Goal: Transaction & Acquisition: Book appointment/travel/reservation

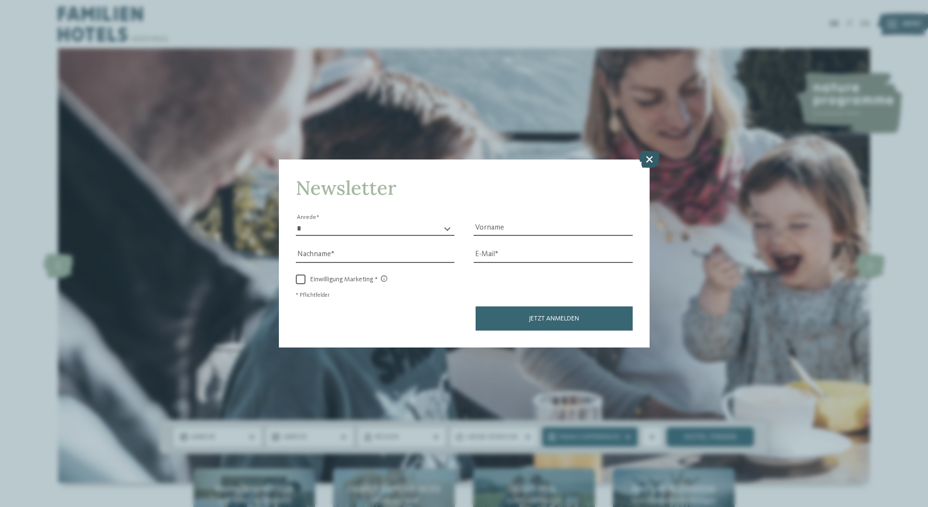
click at [649, 163] on icon at bounding box center [649, 159] width 21 height 17
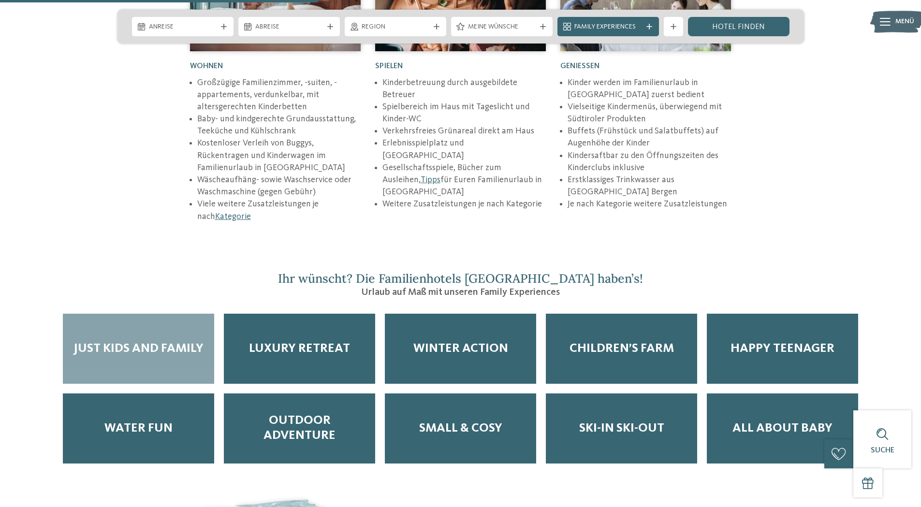
scroll to position [1547, 0]
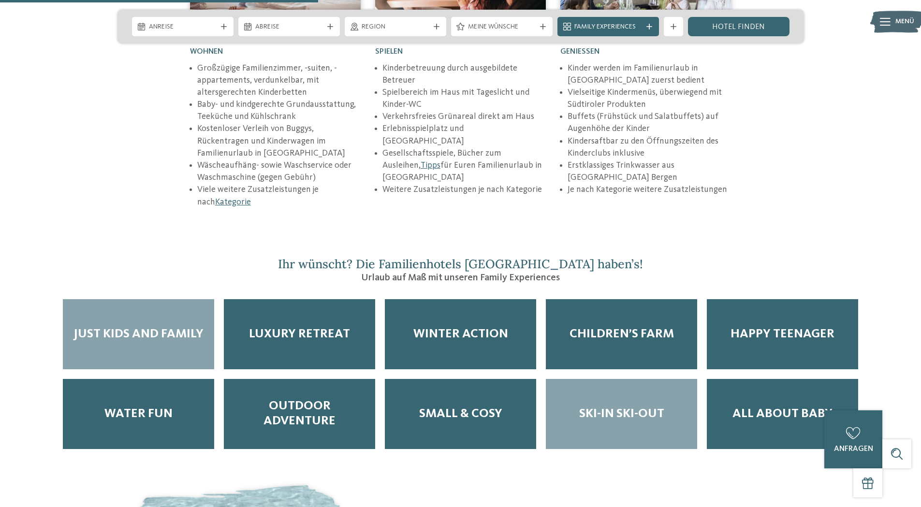
click at [603, 407] on span "Ski-in Ski-out" at bounding box center [621, 414] width 85 height 15
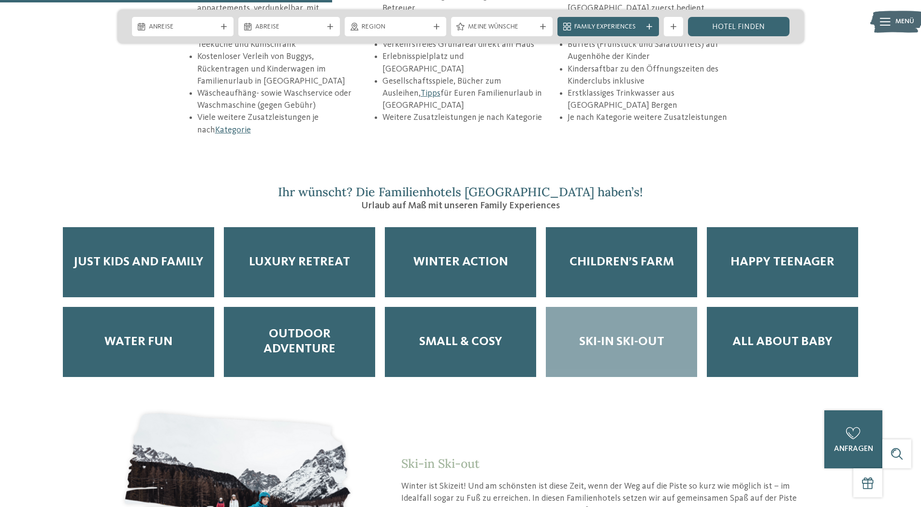
scroll to position [1740, 0]
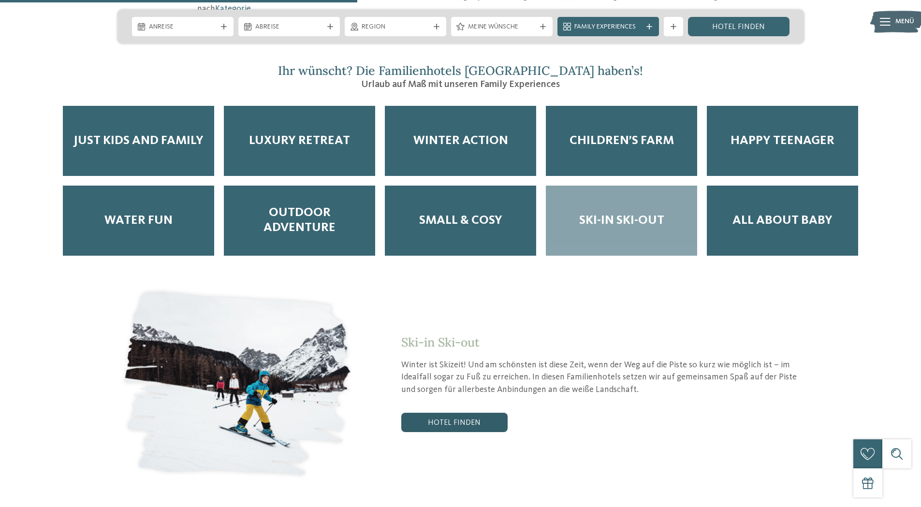
click at [447, 413] on link "Hotel finden" at bounding box center [454, 422] width 106 height 19
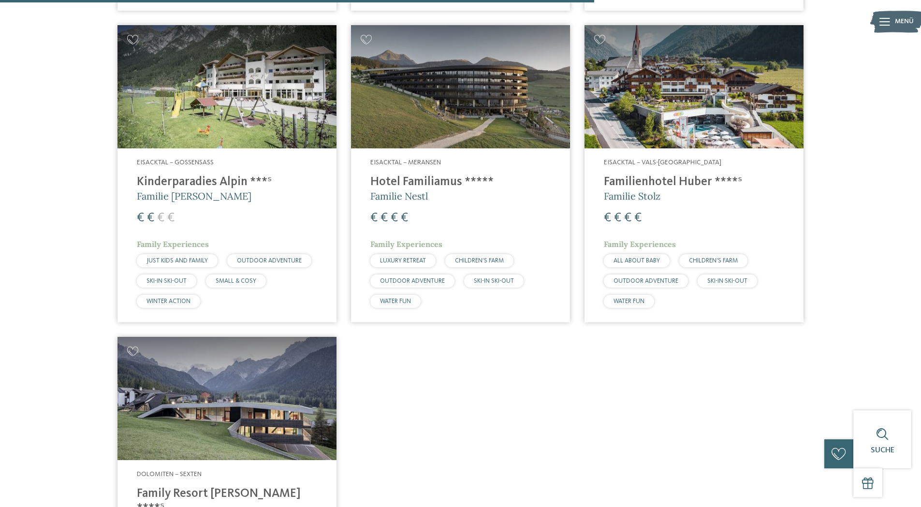
scroll to position [1091, 0]
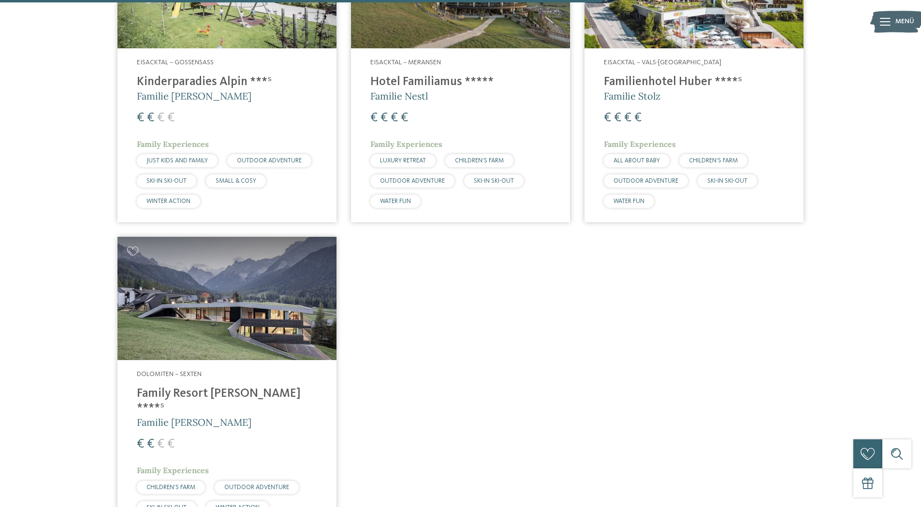
click at [184, 392] on h4 "Family Resort [PERSON_NAME] ****ˢ" at bounding box center [227, 401] width 180 height 29
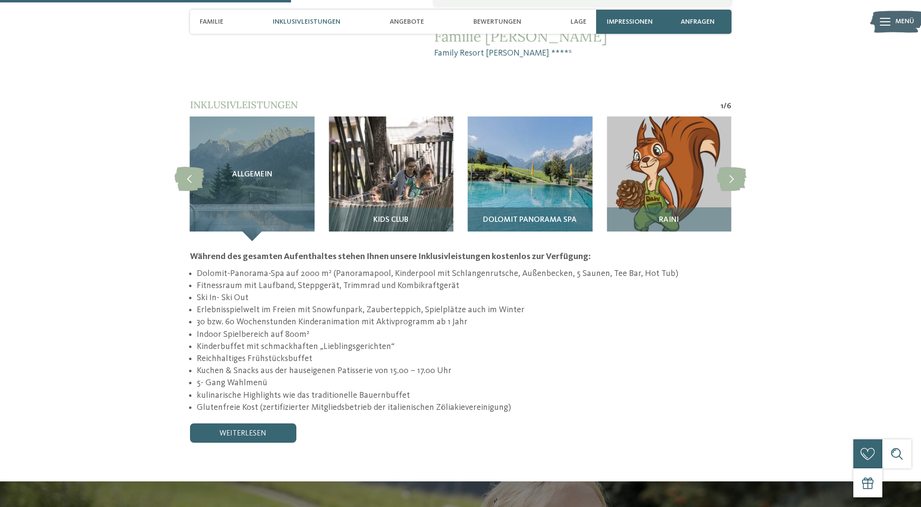
scroll to position [918, 0]
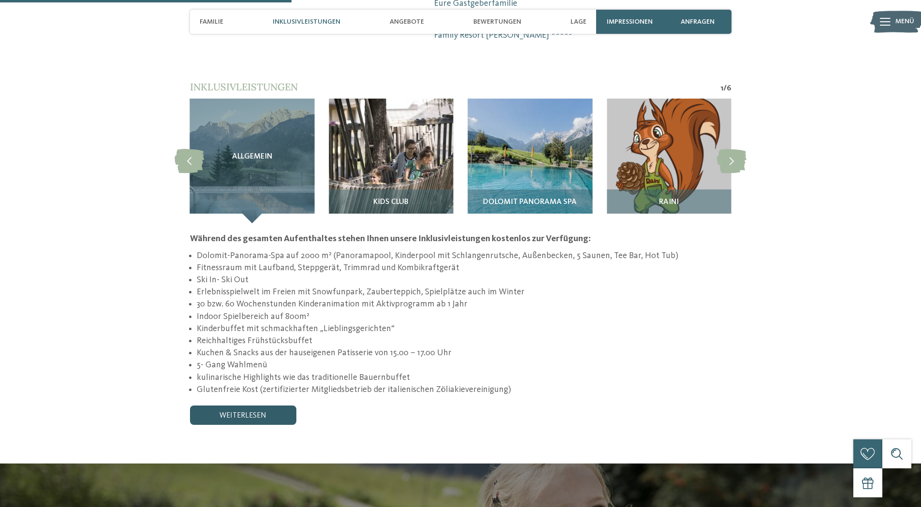
click at [254, 406] on link "weiterlesen" at bounding box center [243, 415] width 106 height 19
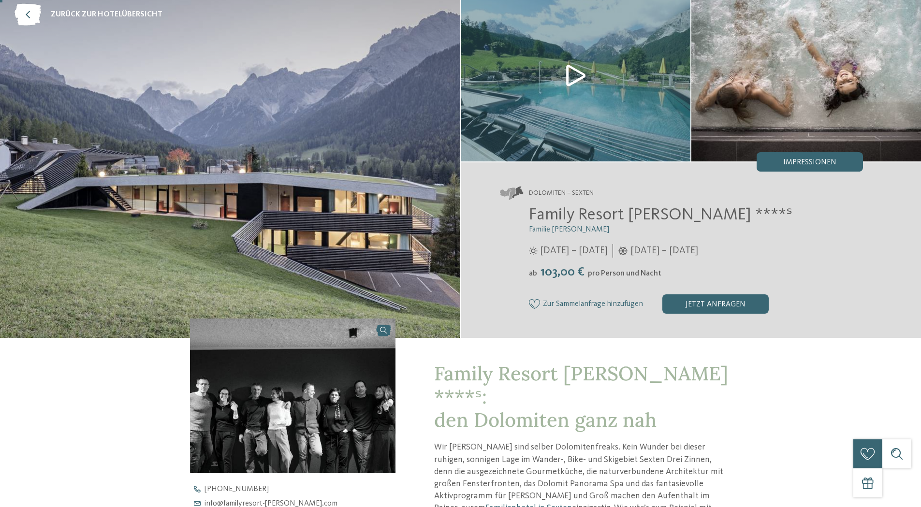
scroll to position [0, 0]
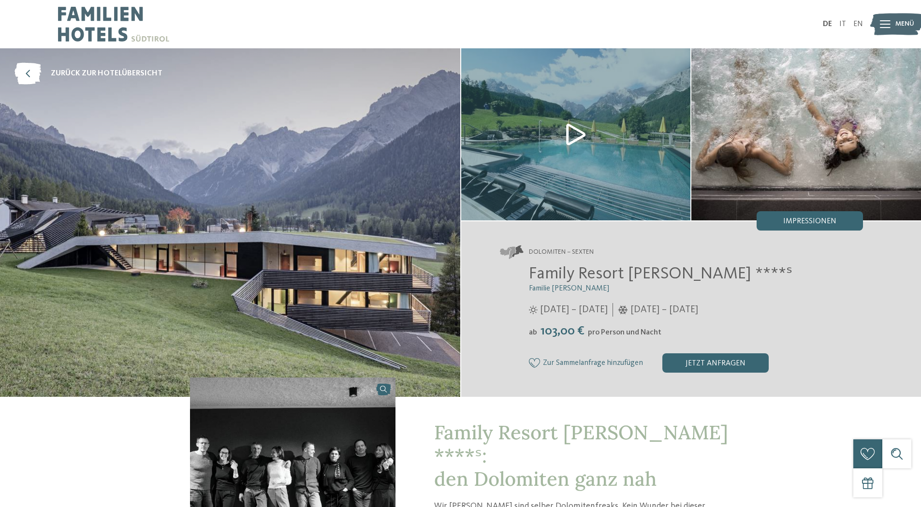
click at [123, 234] on img at bounding box center [230, 222] width 460 height 349
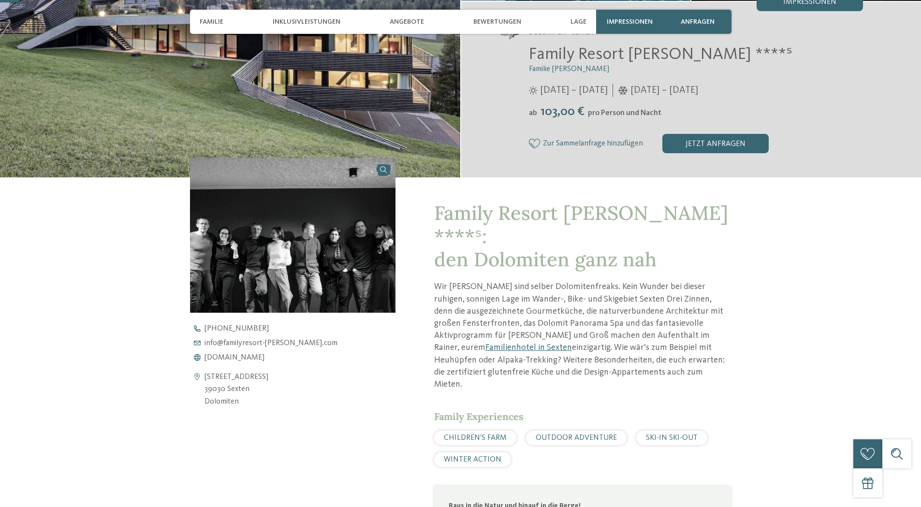
scroll to position [242, 0]
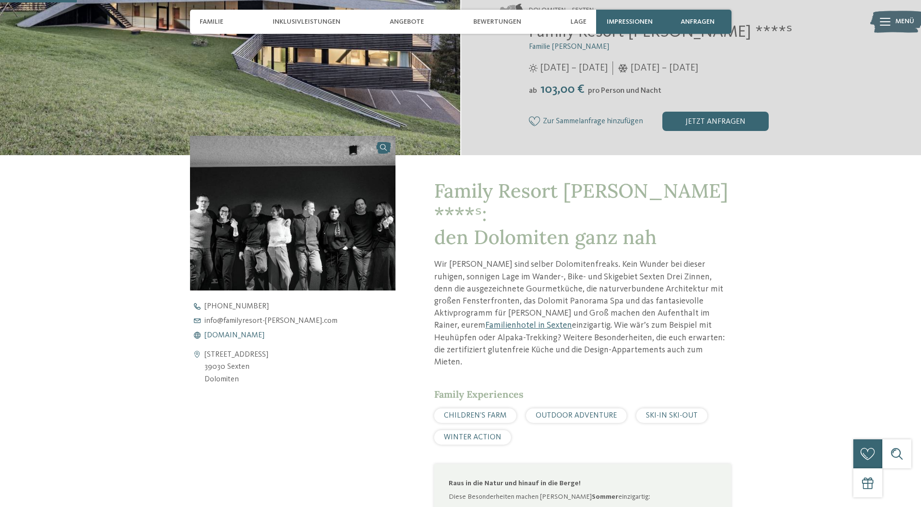
click at [252, 335] on span "www.familyresort-rainer.com" at bounding box center [234, 336] width 60 height 8
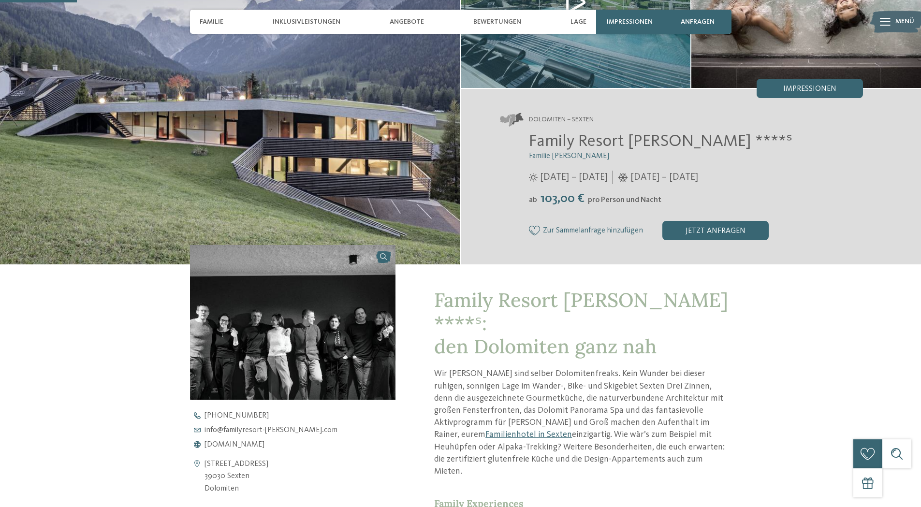
scroll to position [0, 0]
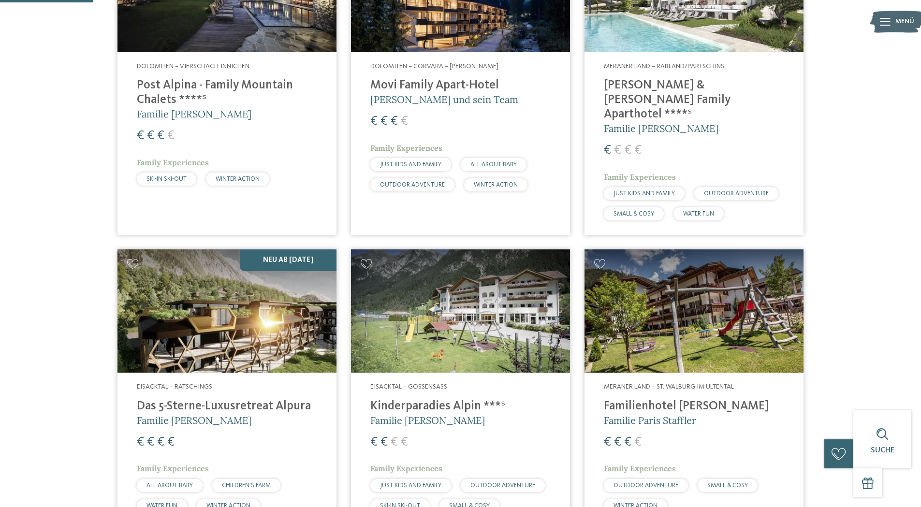
scroll to position [435, 0]
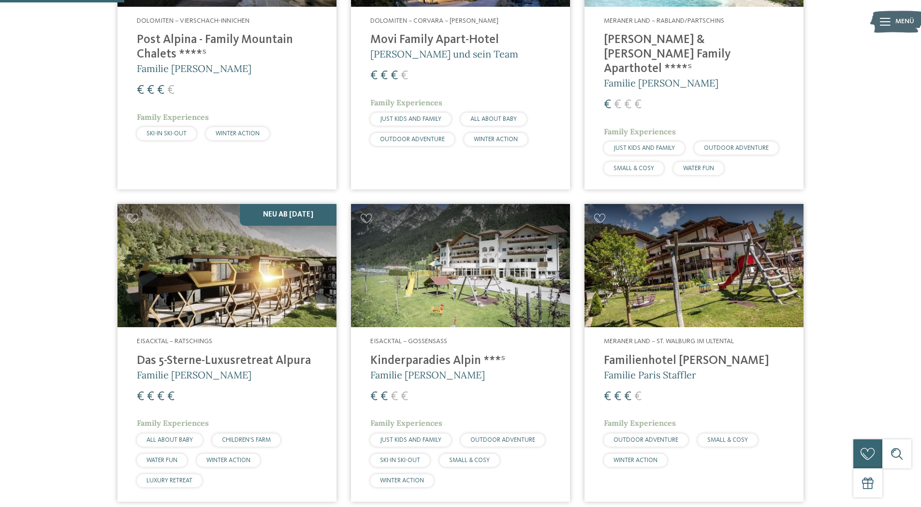
click at [251, 354] on h4 "Das 5-Sterne-Luxusretreat Alpura" at bounding box center [227, 361] width 180 height 15
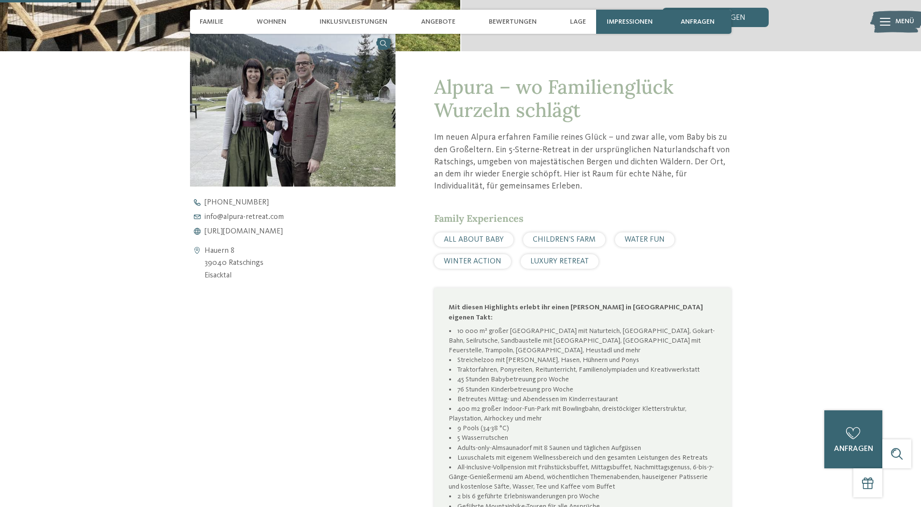
scroll to position [338, 0]
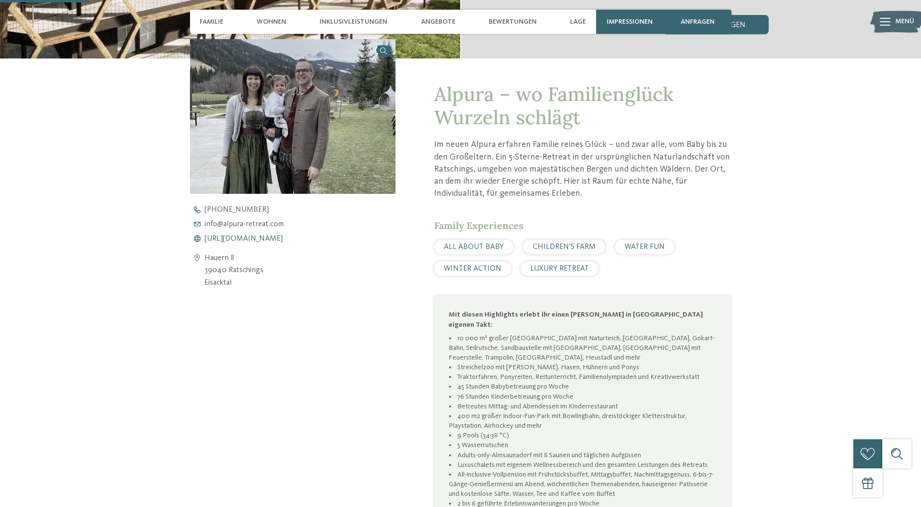
click at [242, 236] on span "https://www.alpura-retreat.com/" at bounding box center [243, 239] width 78 height 8
